Goal: Task Accomplishment & Management: Manage account settings

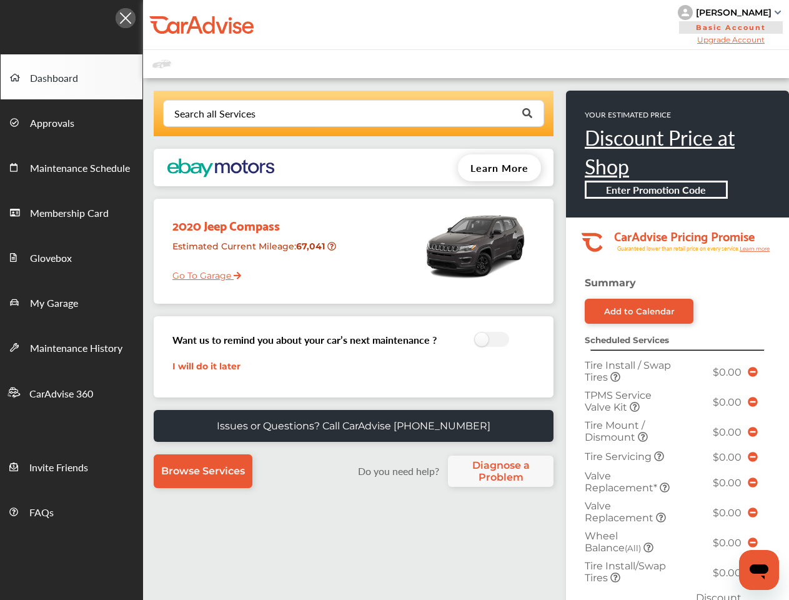
click at [394, 300] on div "2020 Jeep Compass Estimated Current Mileage : 67,041 Go To Garage" at bounding box center [354, 251] width 400 height 105
click at [71, 14] on div at bounding box center [71, 14] width 143 height 29
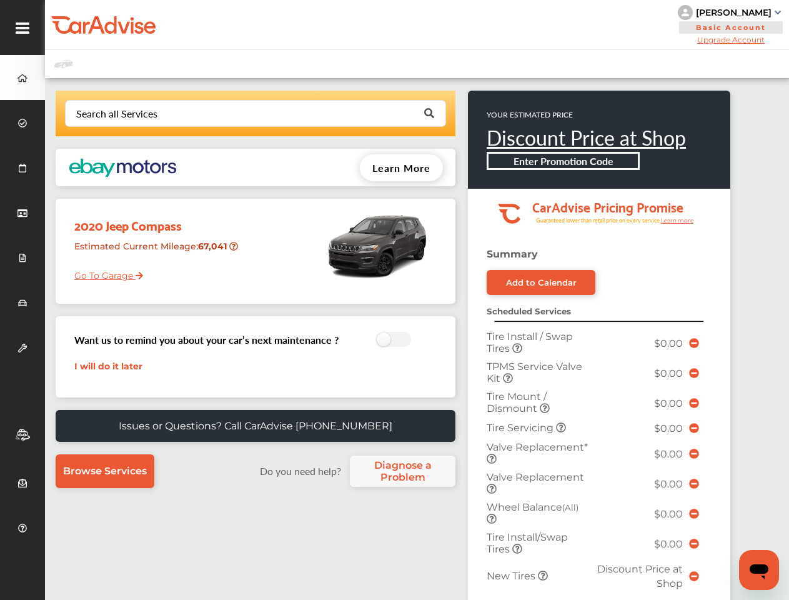
click at [463, 25] on div "[PERSON_NAME] Basic Account Upgrade Account My Account Membership Card Sign Out" at bounding box center [417, 25] width 744 height 50
click at [731, 12] on div "[PERSON_NAME]" at bounding box center [734, 12] width 76 height 11
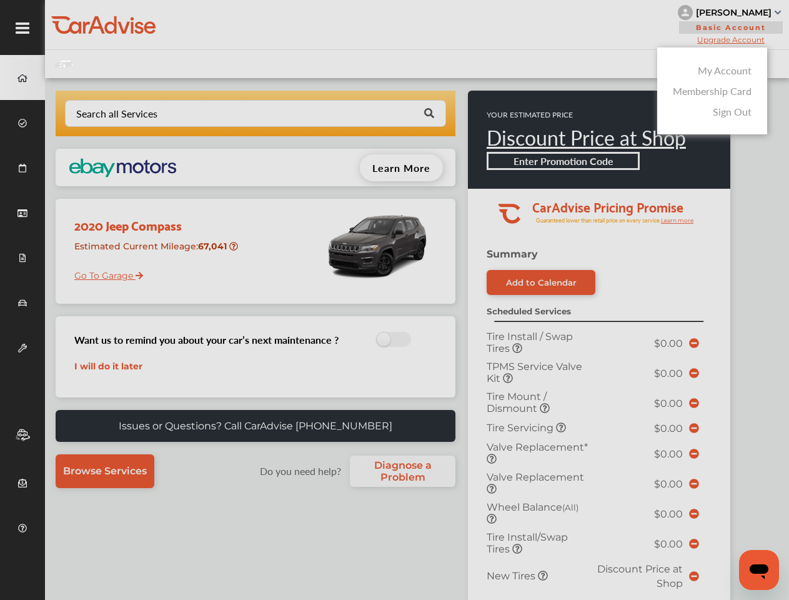
click at [731, 39] on div at bounding box center [394, 331] width 789 height 662
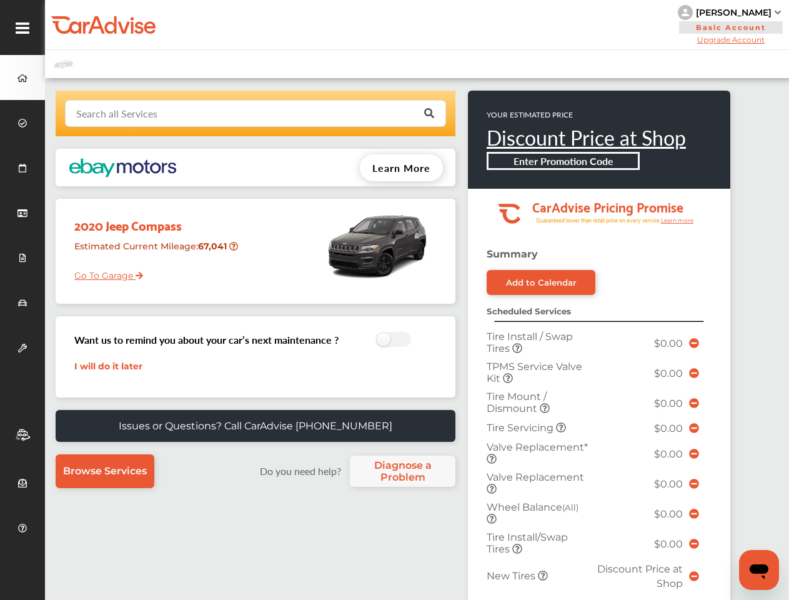
click at [353, 113] on input "text" at bounding box center [252, 113] width 373 height 24
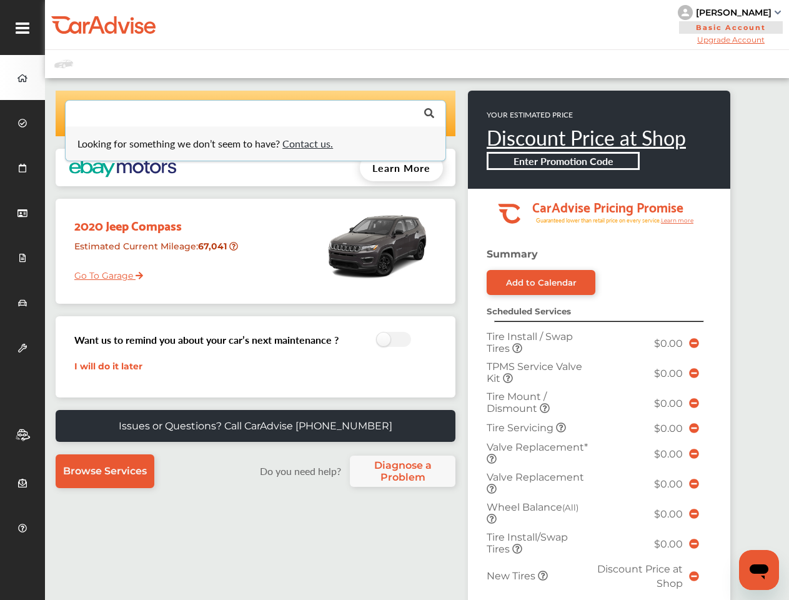
click at [526, 113] on p "YOUR ESTIMATED PRICE" at bounding box center [586, 114] width 199 height 11
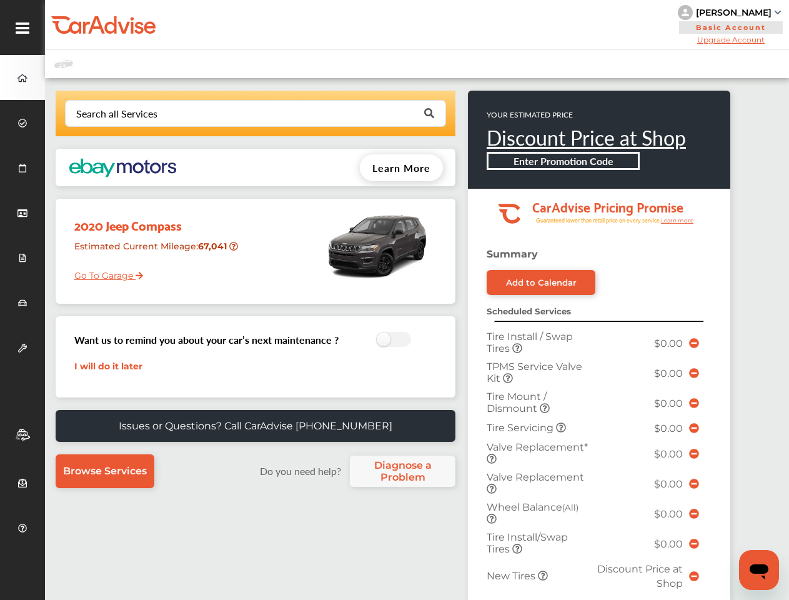
click at [499, 167] on div "Enter Promotion Code" at bounding box center [563, 161] width 153 height 18
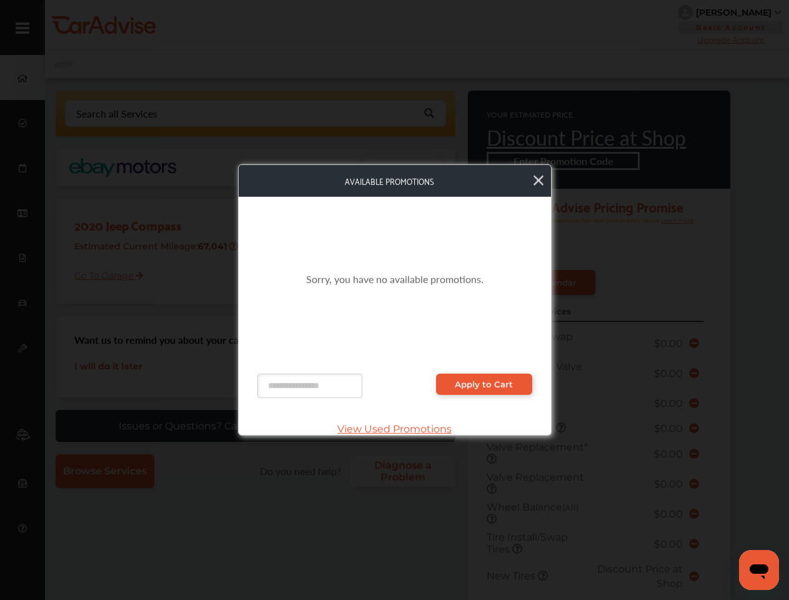
click at [333, 246] on div "Sorry, you have no available promotions." at bounding box center [394, 278] width 275 height 139
click at [488, 340] on div "Sorry, you have no available promotions." at bounding box center [394, 278] width 275 height 139
